Goal: Task Accomplishment & Management: Manage account settings

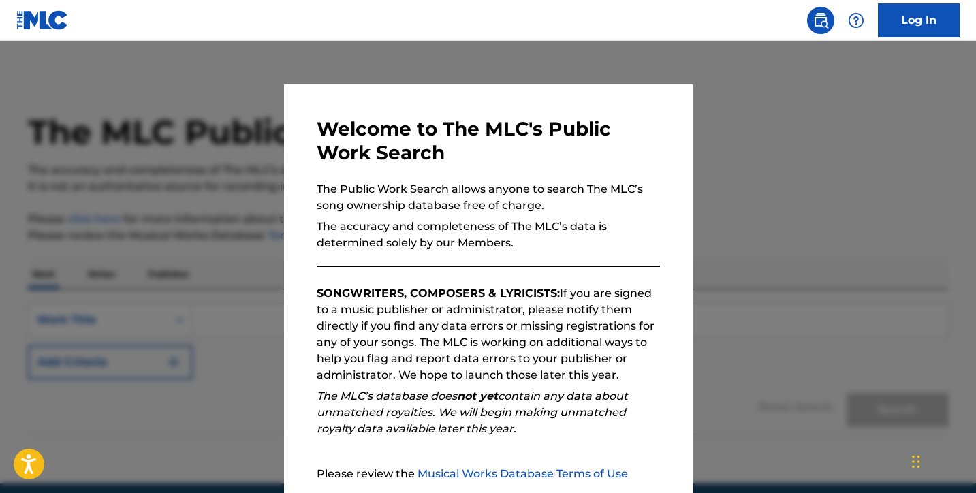
click at [738, 161] on div at bounding box center [488, 287] width 976 height 493
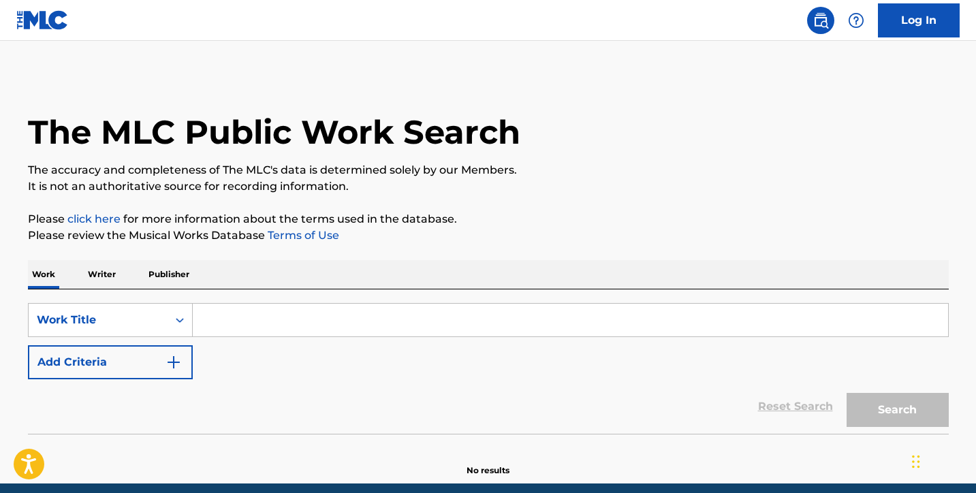
click at [182, 274] on p "Publisher" at bounding box center [168, 274] width 49 height 29
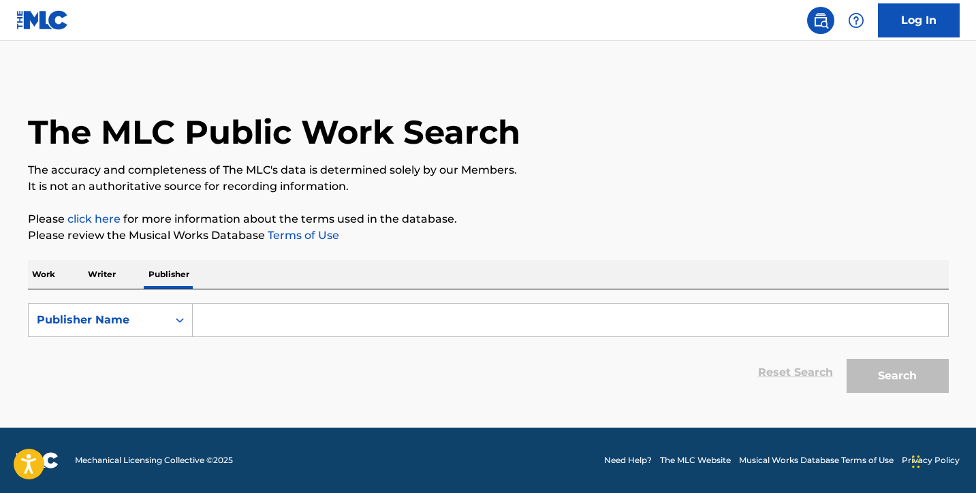
click at [302, 310] on input "Search Form" at bounding box center [570, 320] width 755 height 33
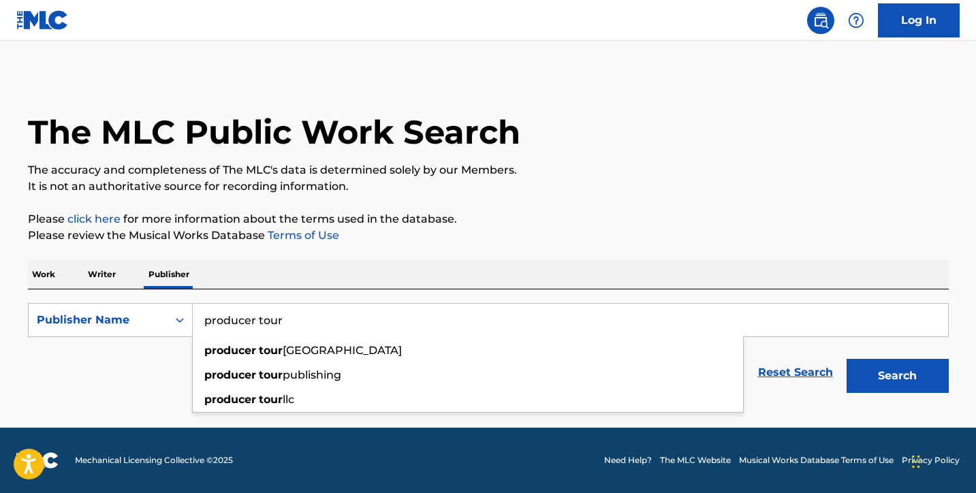
type input "producer tour"
click at [897, 376] on button "Search" at bounding box center [898, 376] width 102 height 34
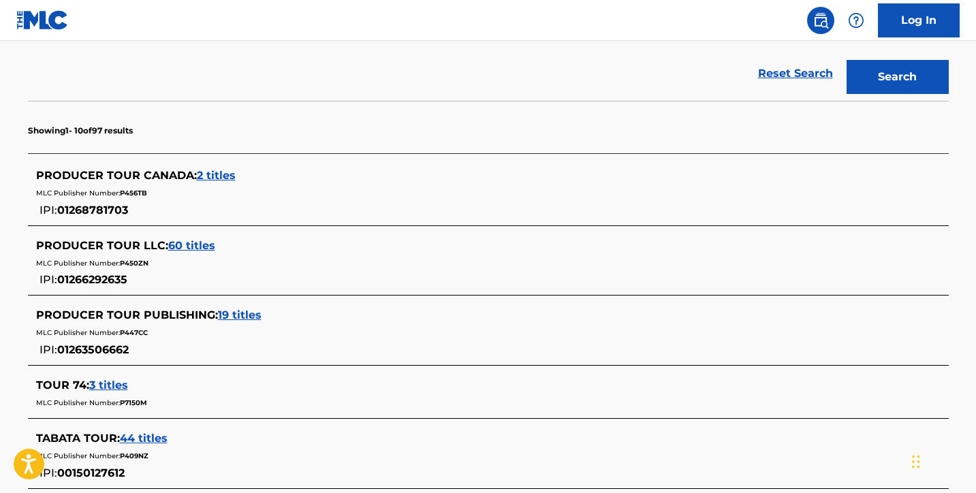
scroll to position [304, 0]
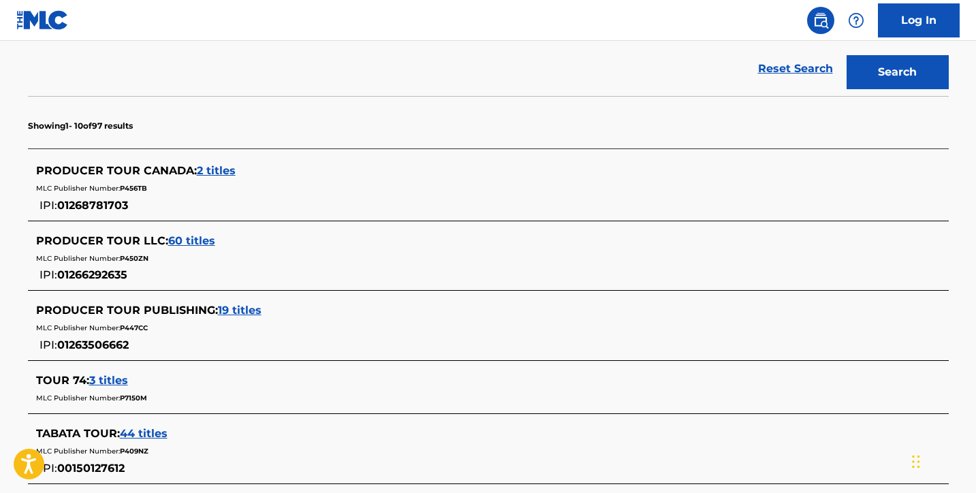
click at [184, 236] on span "60 titles" at bounding box center [191, 240] width 47 height 13
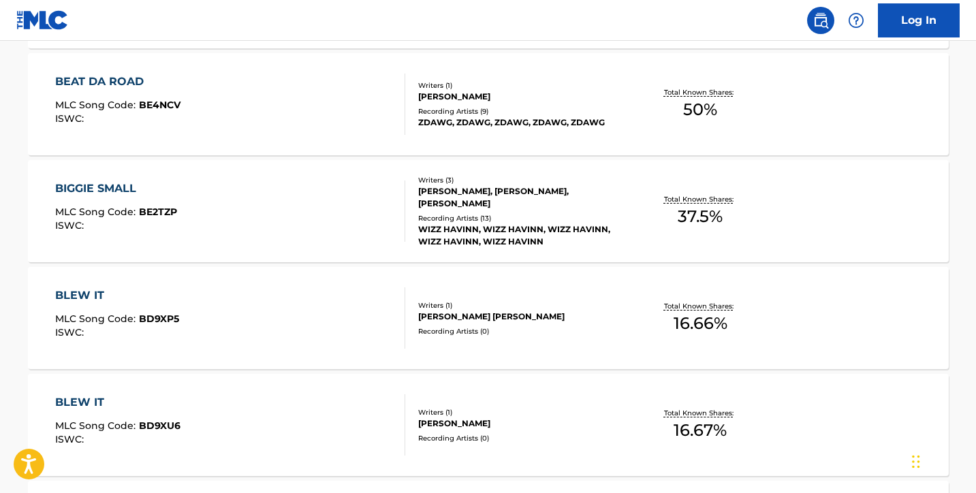
scroll to position [976, 0]
click at [320, 175] on div "BIGGIE SMALL MLC Song Code : BE2TZP ISWC : Writers ( 3 ) [PERSON_NAME], [PERSON…" at bounding box center [488, 210] width 921 height 102
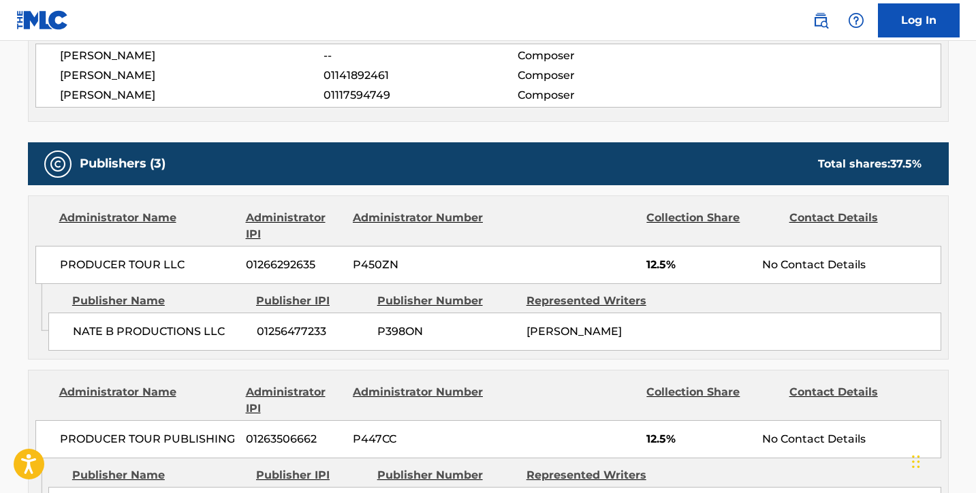
scroll to position [523, 0]
drag, startPoint x: 630, startPoint y: 335, endPoint x: 262, endPoint y: 338, distance: 367.8
click at [262, 337] on div "NATE B PRODUCTIONS LLC 01256477233 P398ON [PERSON_NAME]" at bounding box center [494, 332] width 893 height 38
click at [221, 324] on span "NATE B PRODUCTIONS LLC" at bounding box center [160, 332] width 174 height 16
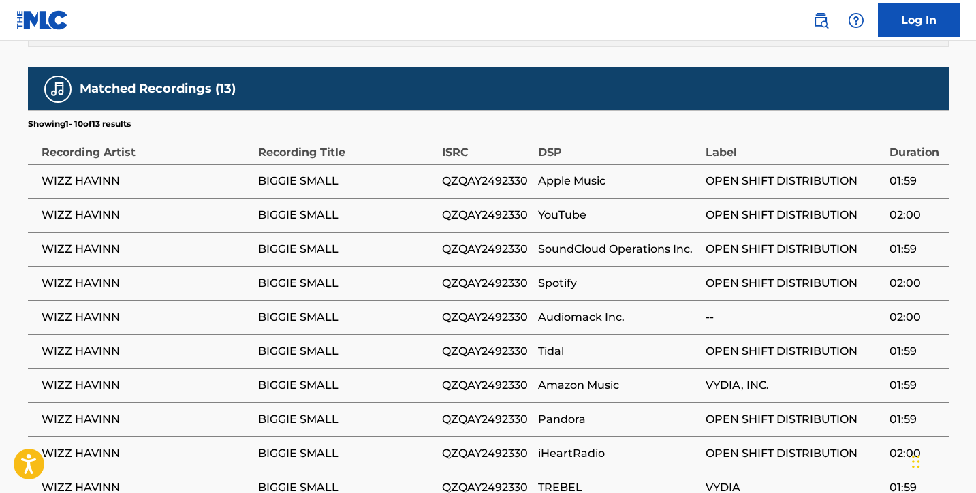
scroll to position [0, 0]
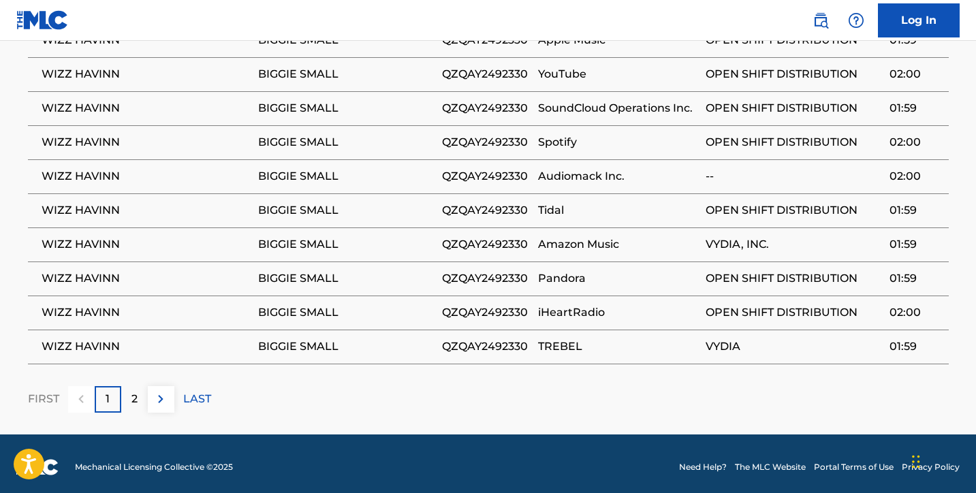
click at [139, 399] on div "2" at bounding box center [134, 399] width 27 height 27
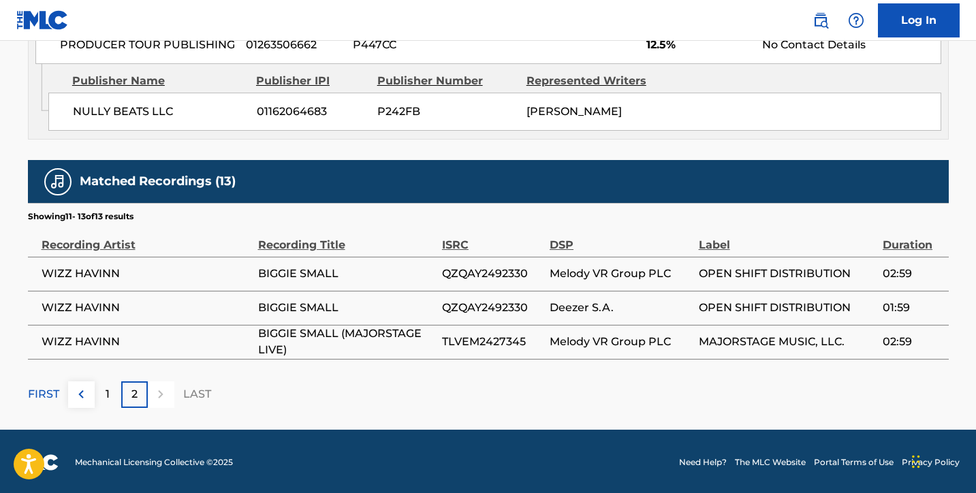
scroll to position [1091, 0]
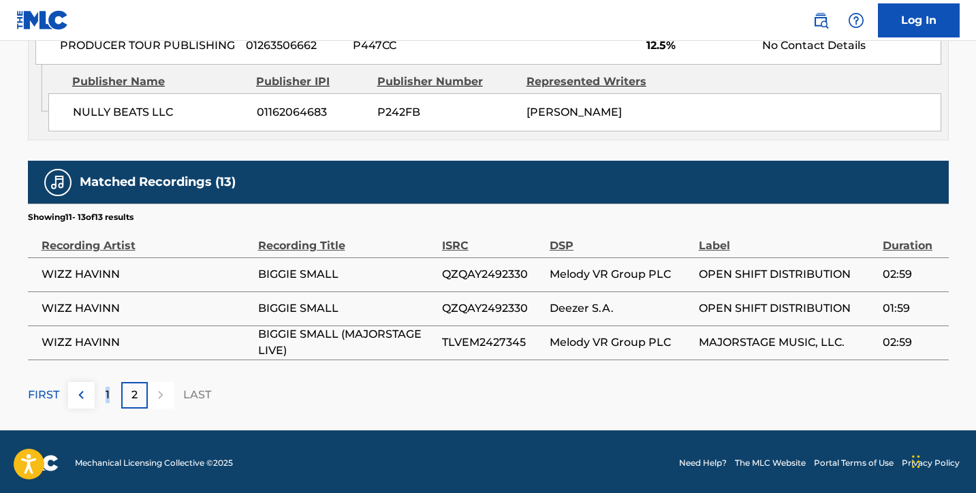
click at [108, 397] on p "1" at bounding box center [108, 395] width 4 height 16
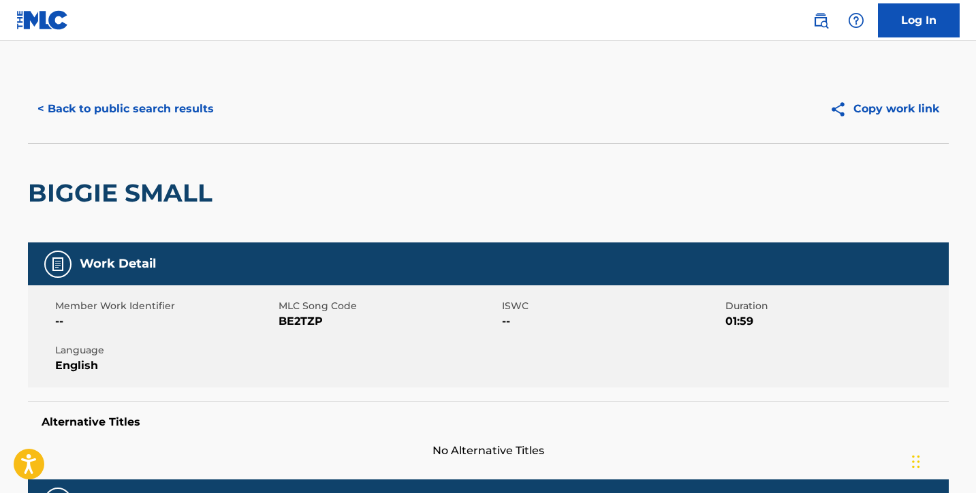
scroll to position [0, 0]
click at [75, 116] on button "< Back to public search results" at bounding box center [125, 109] width 195 height 34
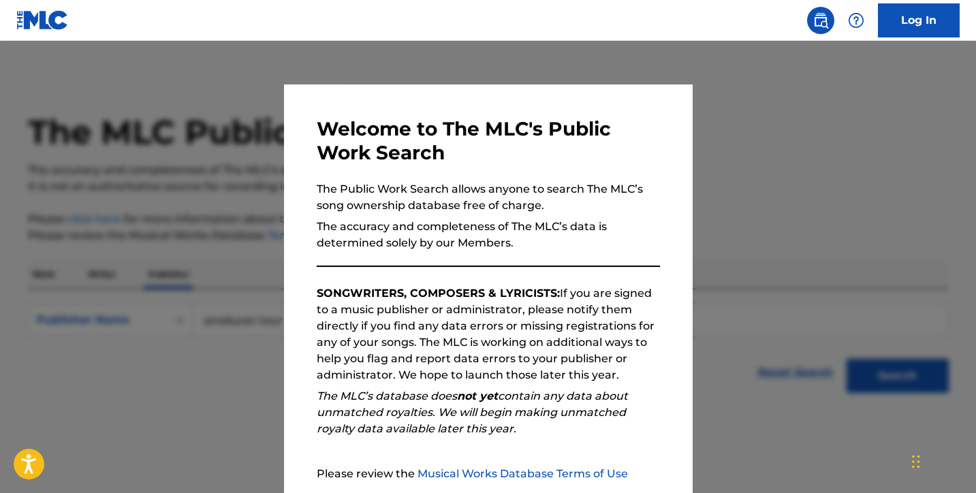
scroll to position [20, 0]
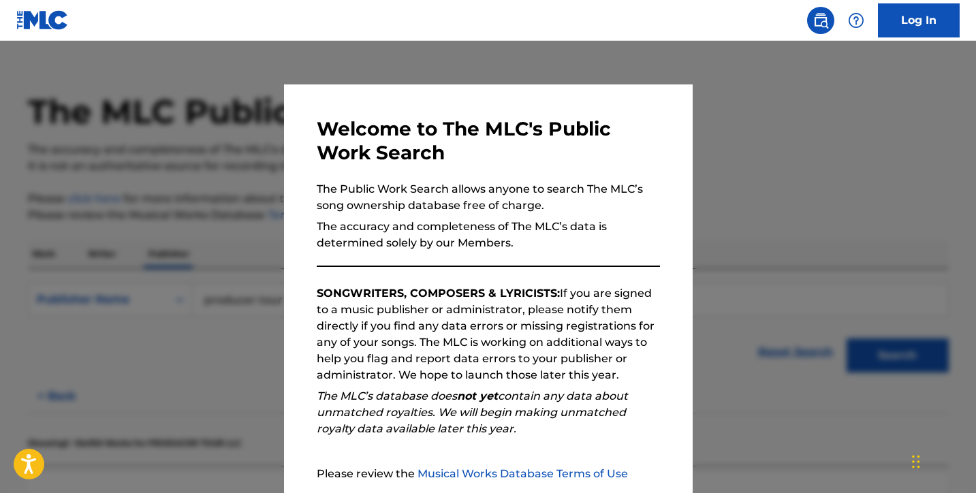
click at [753, 172] on div at bounding box center [488, 287] width 976 height 493
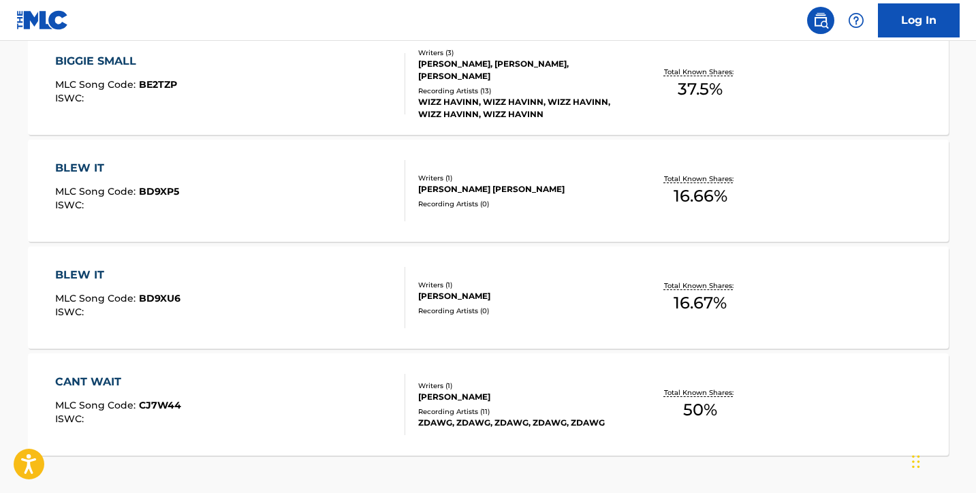
scroll to position [1100, 0]
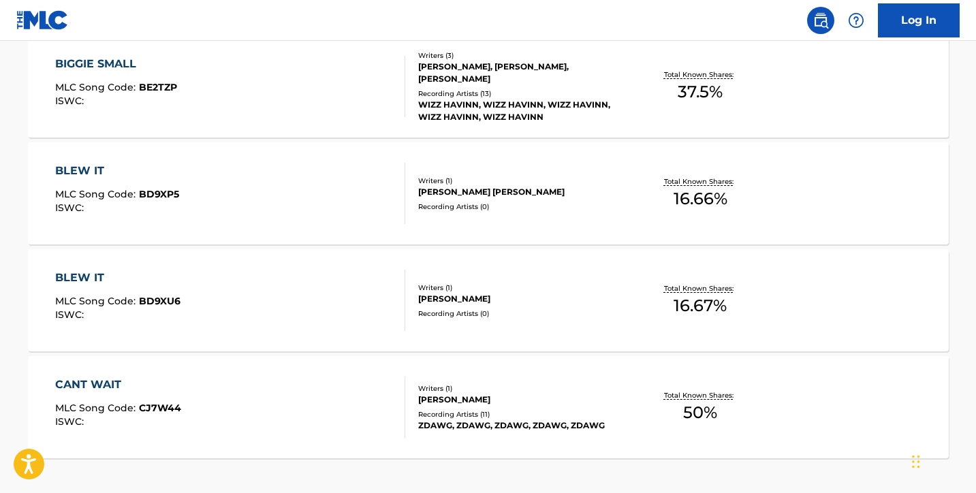
click at [307, 173] on div "BLEW IT MLC Song Code : BD9XP5 ISWC :" at bounding box center [230, 193] width 350 height 61
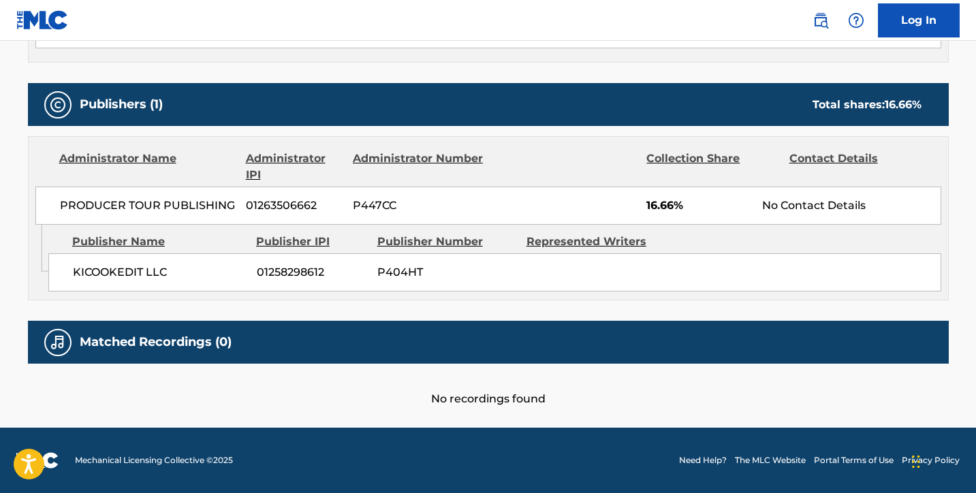
scroll to position [552, 0]
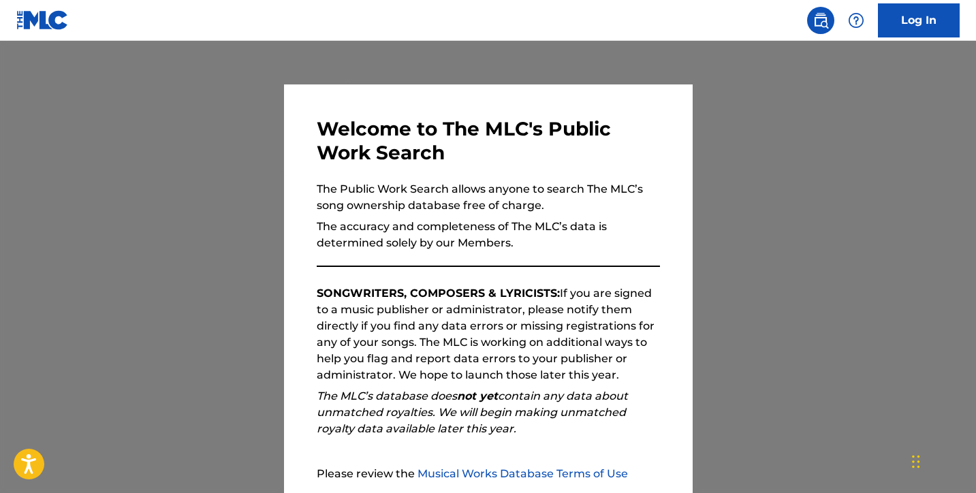
scroll to position [20, 0]
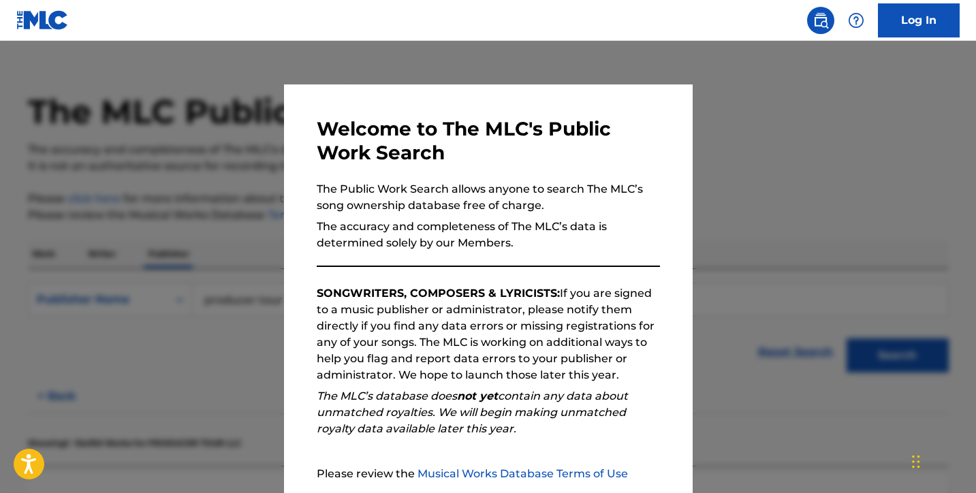
click at [249, 227] on div at bounding box center [488, 287] width 976 height 493
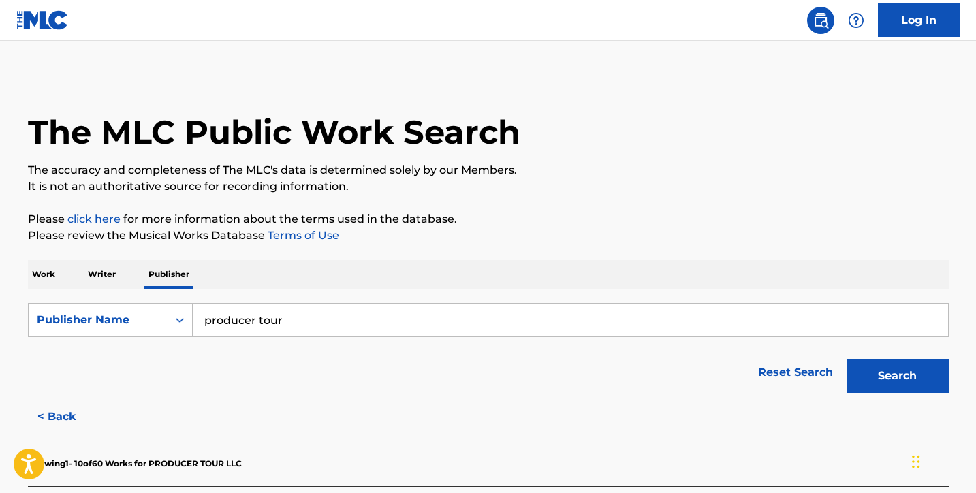
scroll to position [0, 0]
click at [34, 20] on img at bounding box center [42, 20] width 52 height 20
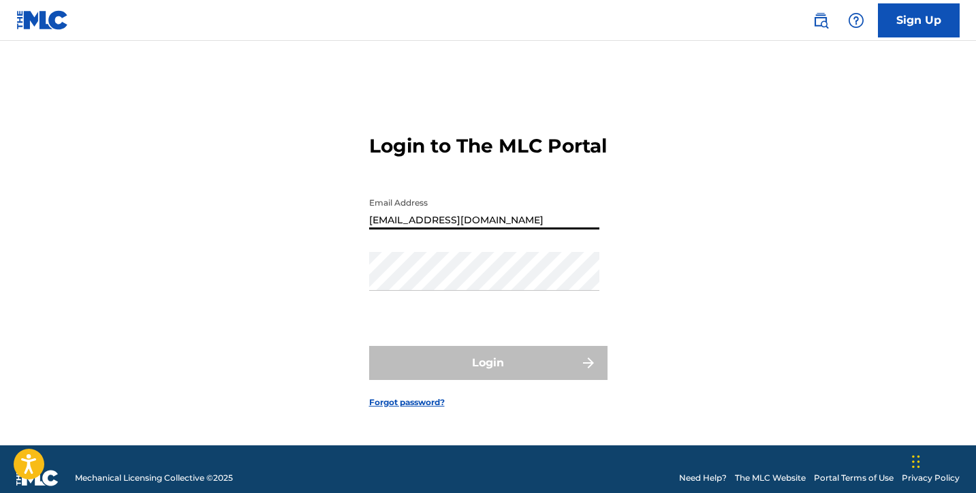
type input "[EMAIL_ADDRESS][DOMAIN_NAME]"
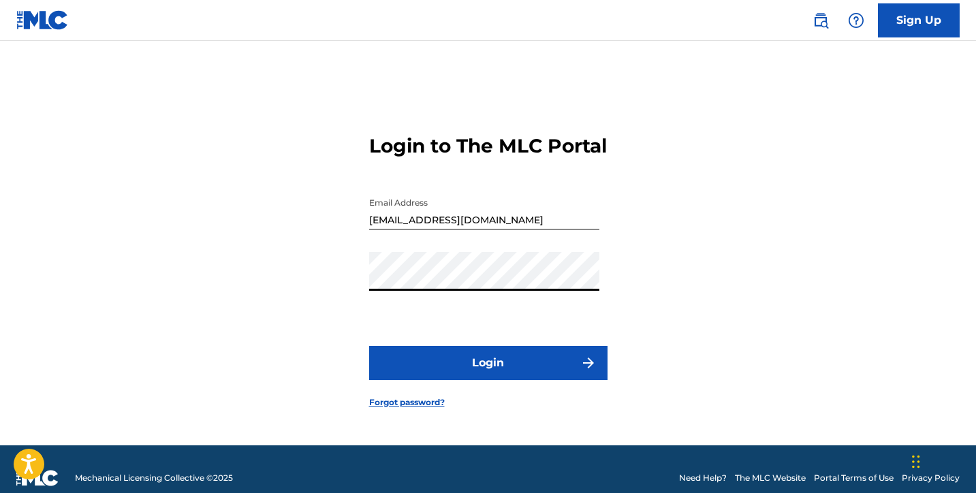
click at [488, 375] on button "Login" at bounding box center [488, 363] width 238 height 34
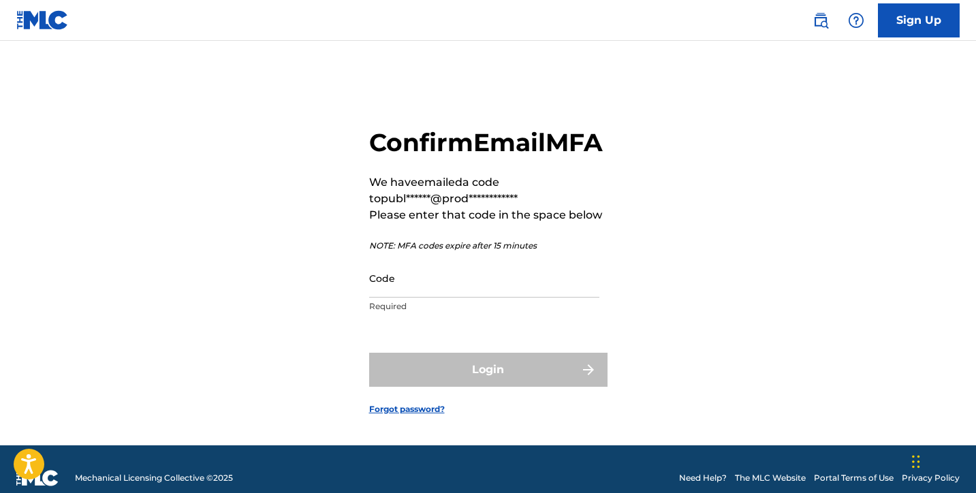
drag, startPoint x: 499, startPoint y: 319, endPoint x: 499, endPoint y: 289, distance: 30.0
click at [499, 319] on div "Code Required" at bounding box center [484, 289] width 230 height 61
click at [499, 287] on input "Code" at bounding box center [484, 278] width 230 height 39
paste input "996042"
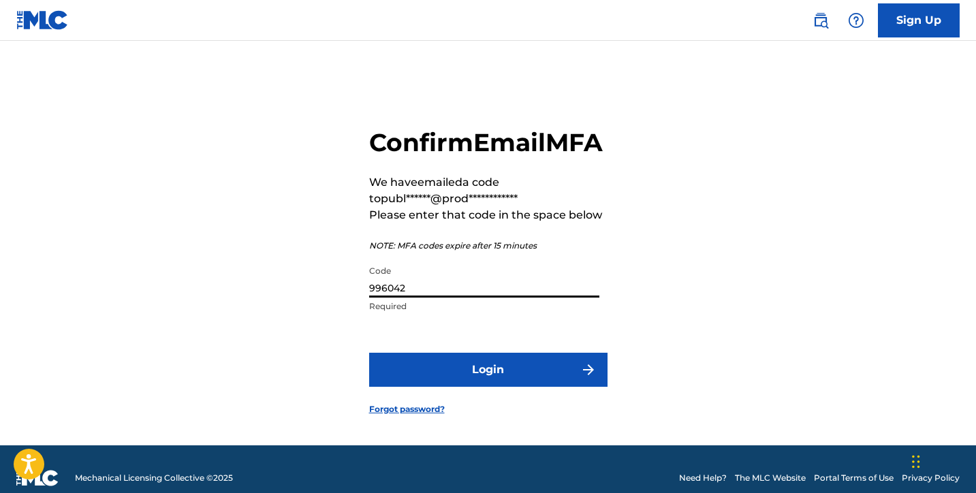
type input "996042"
click at [488, 387] on button "Login" at bounding box center [488, 370] width 238 height 34
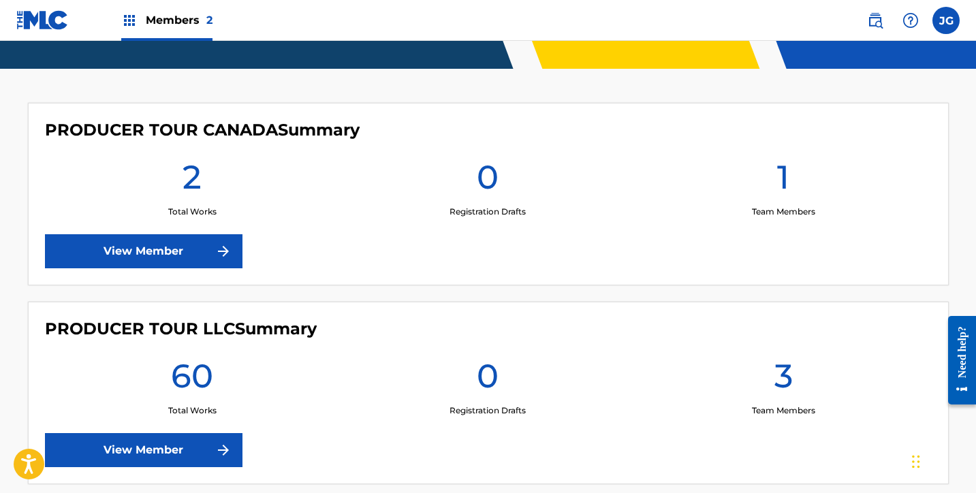
scroll to position [345, 0]
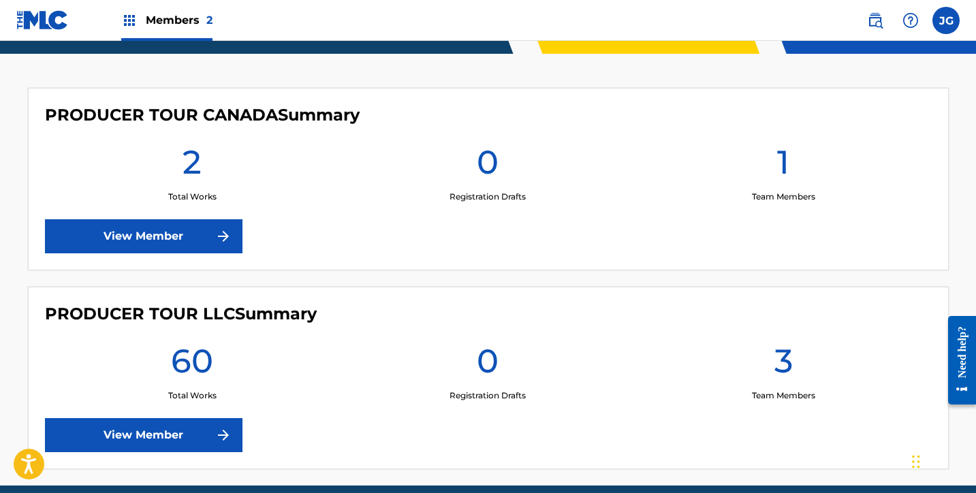
click at [153, 437] on link "View Member" at bounding box center [144, 435] width 198 height 34
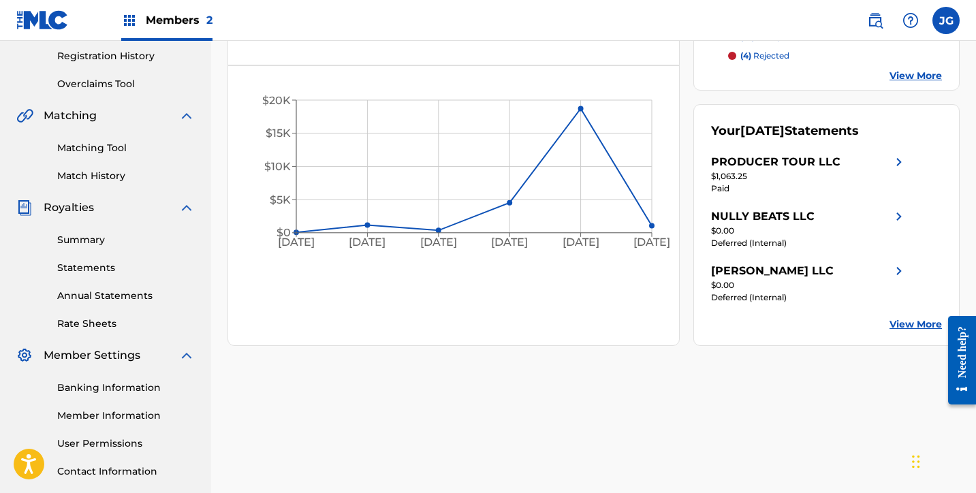
scroll to position [256, 0]
click at [82, 249] on div "Summary Statements Annual Statements Rate Sheets" at bounding box center [105, 273] width 178 height 115
click at [73, 242] on link "Summary" at bounding box center [126, 240] width 138 height 14
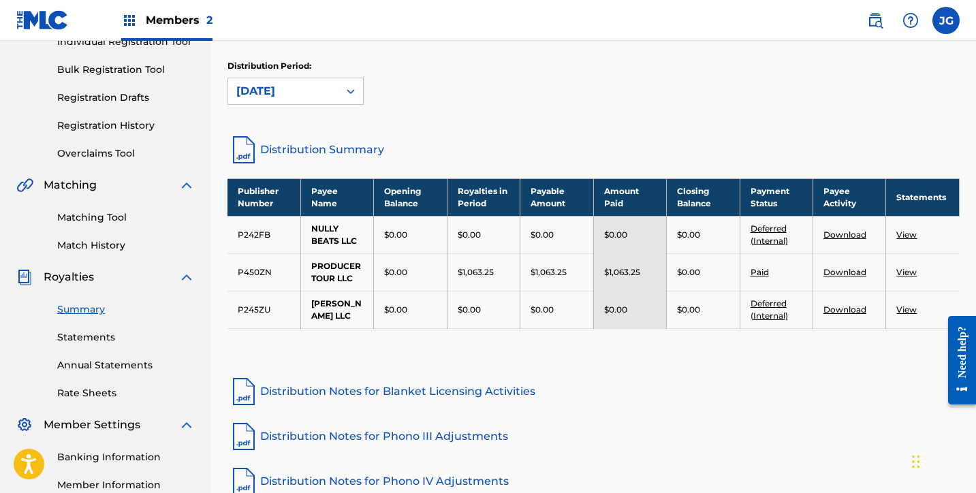
scroll to position [187, 0]
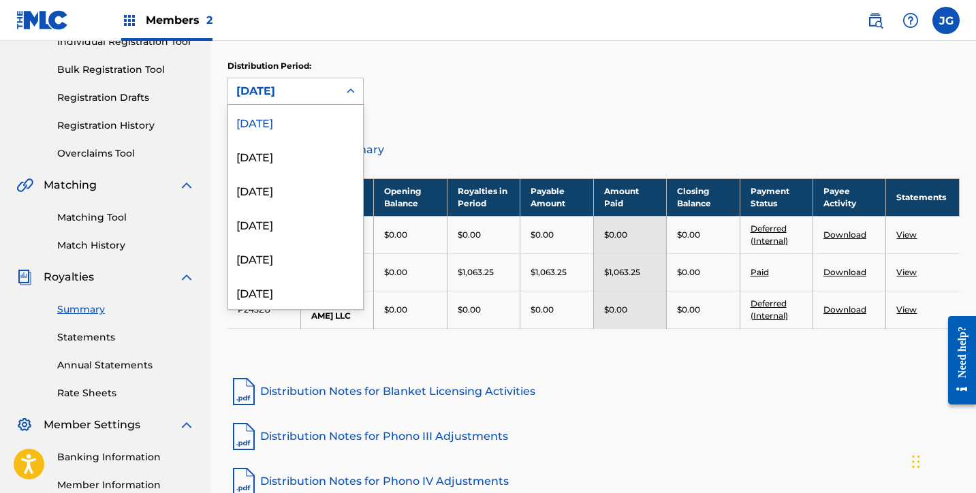
click at [301, 97] on div "[DATE]" at bounding box center [283, 91] width 94 height 16
click at [309, 146] on div "[DATE]" at bounding box center [295, 156] width 135 height 34
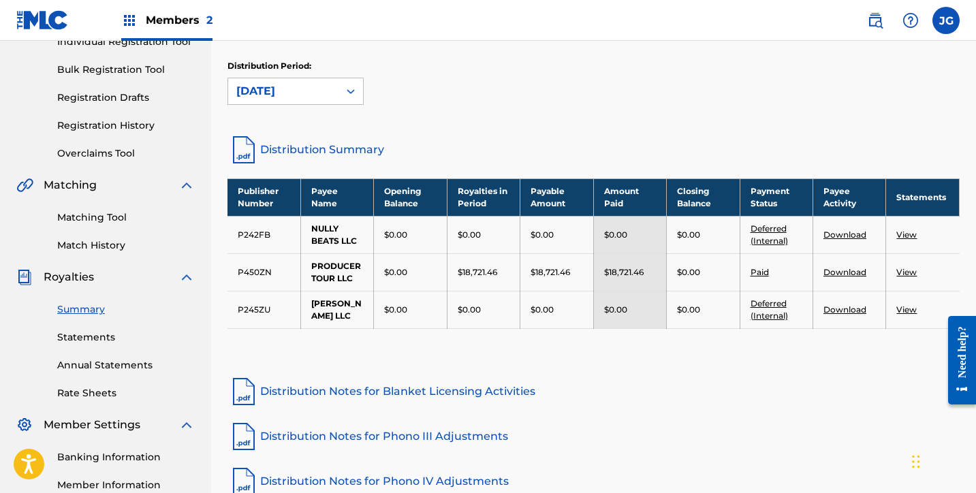
click at [860, 277] on link "Download" at bounding box center [844, 272] width 43 height 10
click at [354, 147] on link "Distribution Summary" at bounding box center [593, 149] width 732 height 33
click at [624, 113] on div "Distribution Period: [DATE]" at bounding box center [593, 88] width 732 height 57
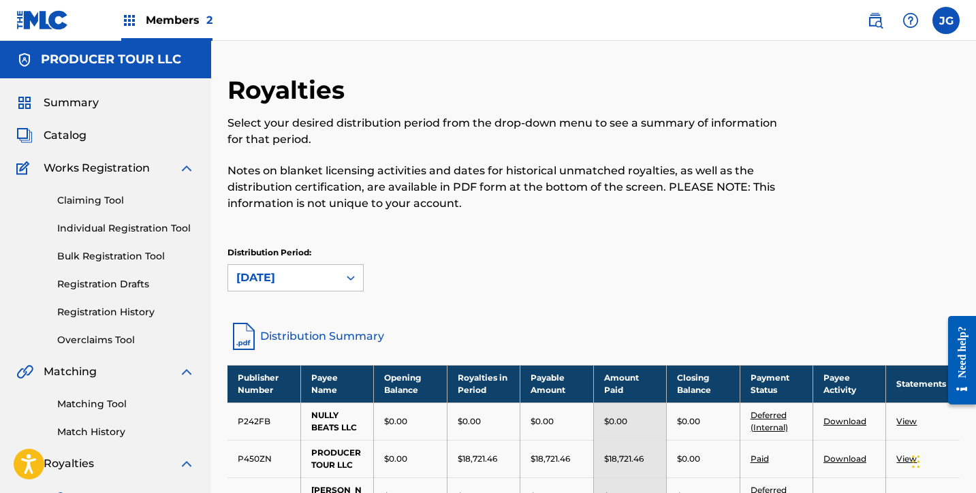
scroll to position [0, 0]
click at [74, 103] on span "Summary" at bounding box center [71, 103] width 55 height 16
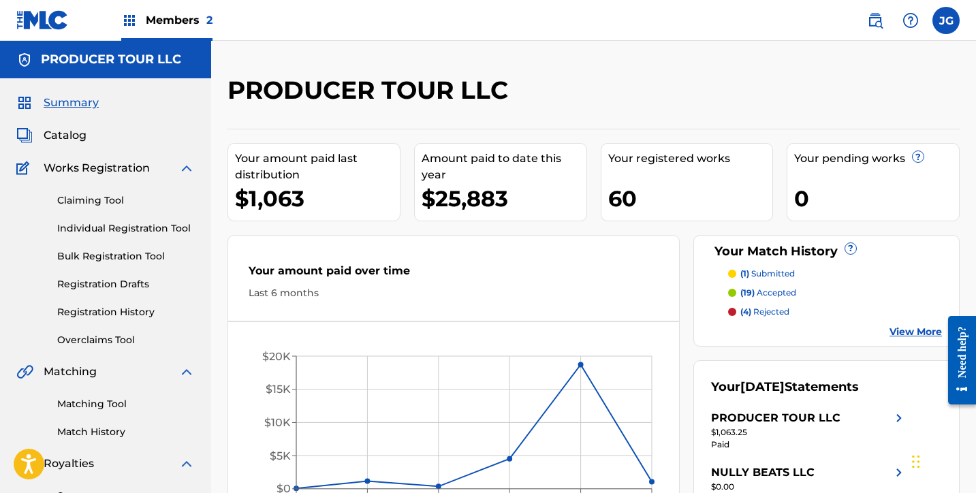
click at [77, 134] on span "Catalog" at bounding box center [65, 135] width 43 height 16
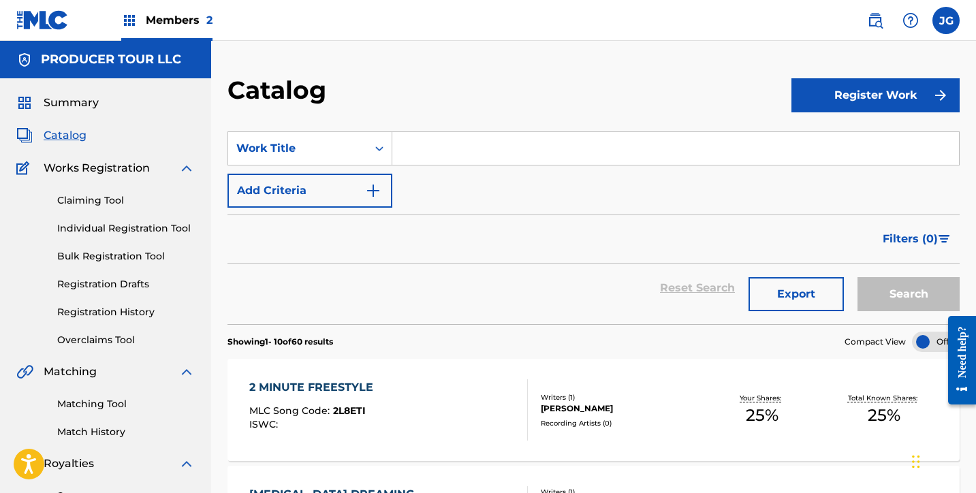
click at [52, 56] on h5 "PRODUCER TOUR LLC" at bounding box center [111, 60] width 140 height 16
click at [63, 114] on div "Summary Catalog Works Registration Claiming Tool Individual Registration Tool B…" at bounding box center [105, 428] width 211 height 701
click at [63, 104] on span "Summary" at bounding box center [71, 103] width 55 height 16
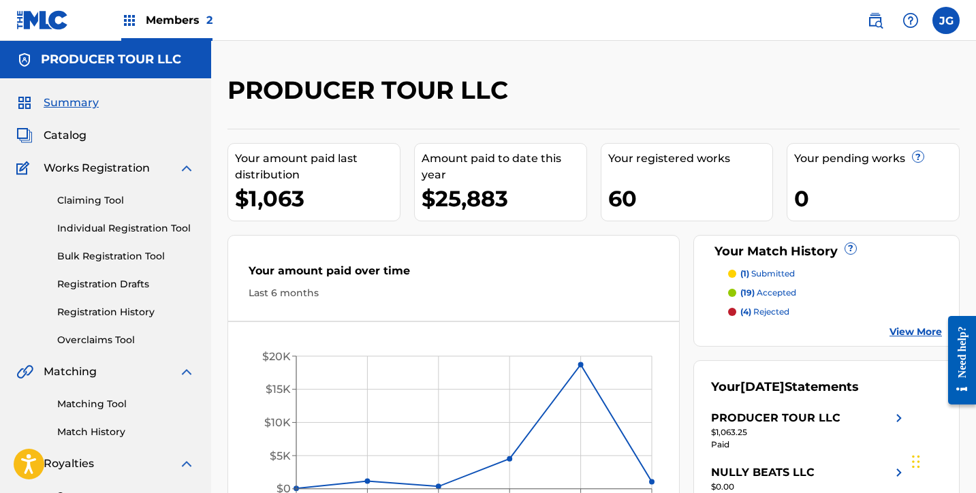
click at [130, 35] on div "Members 2" at bounding box center [166, 20] width 91 height 40
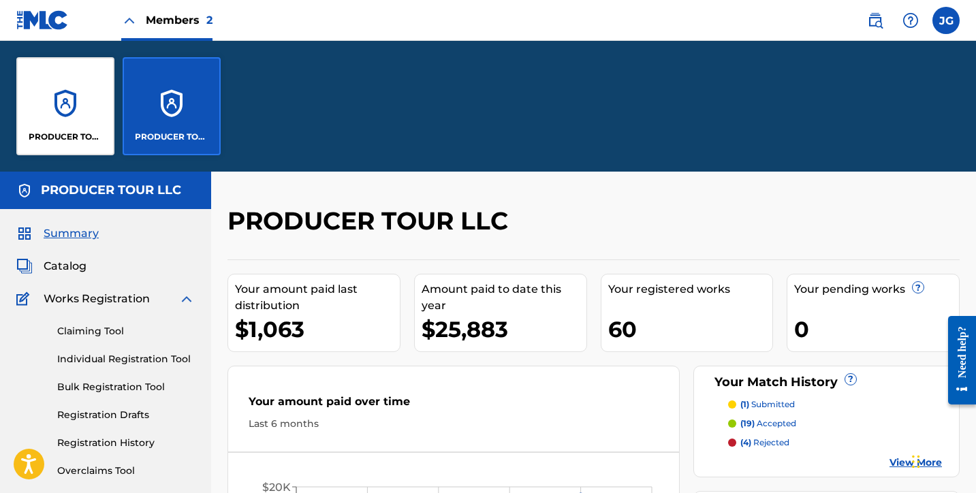
click at [65, 108] on div "PRODUCER TOUR CANADA" at bounding box center [65, 106] width 98 height 98
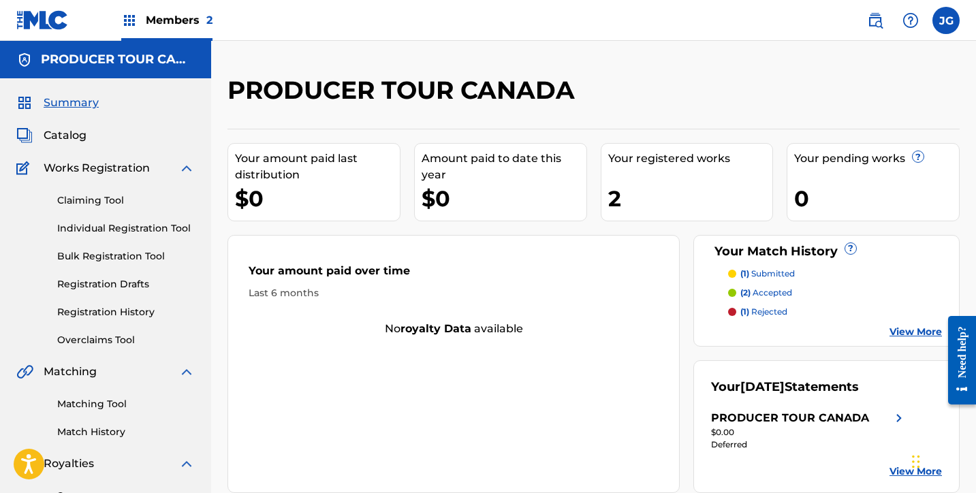
click at [168, 28] on div "Members 2" at bounding box center [166, 20] width 91 height 40
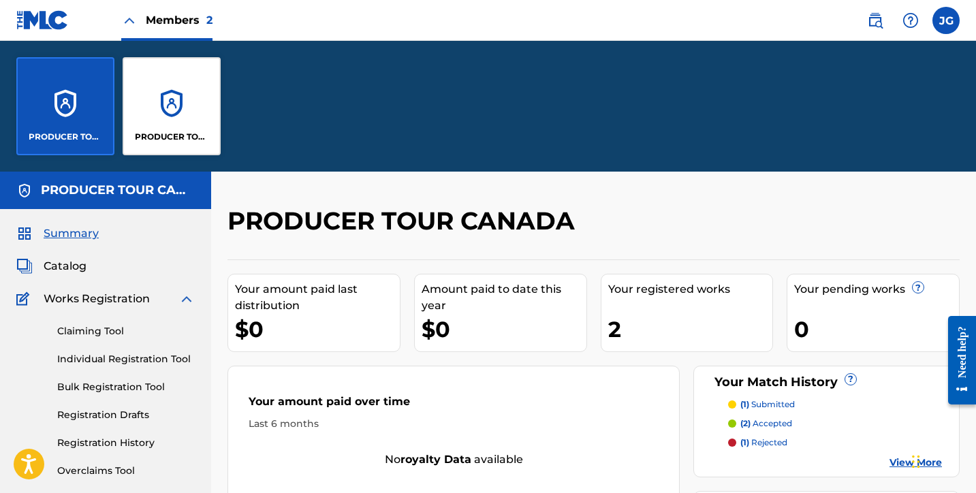
click at [71, 263] on span "Catalog" at bounding box center [65, 266] width 43 height 16
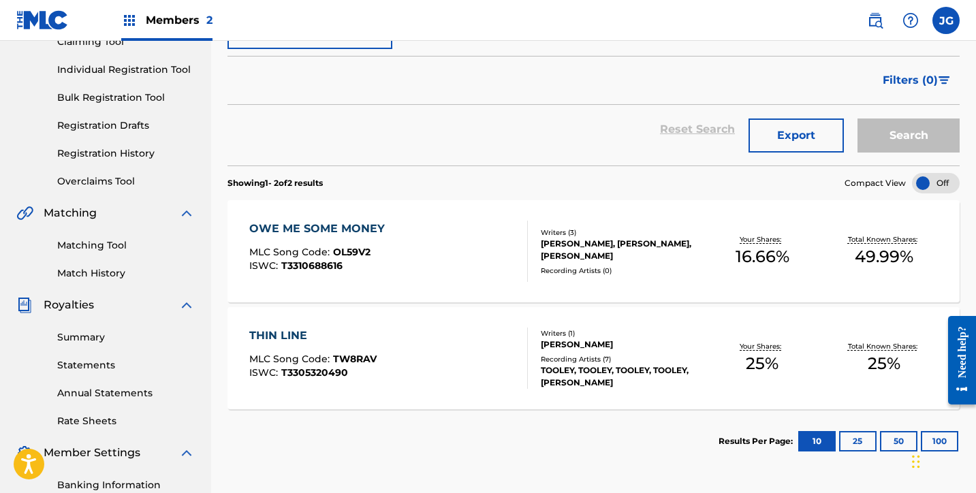
scroll to position [196, 1]
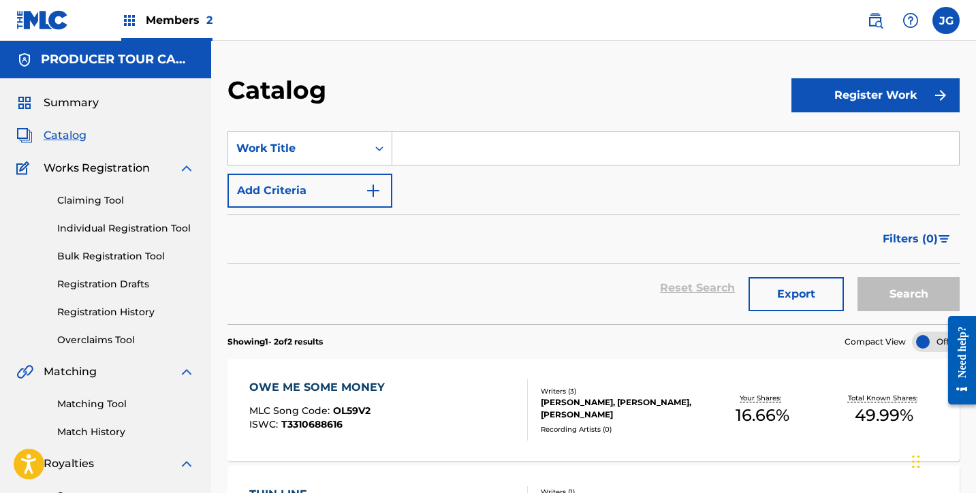
click at [46, 22] on img at bounding box center [42, 20] width 52 height 20
